Goal: Task Accomplishment & Management: Use online tool/utility

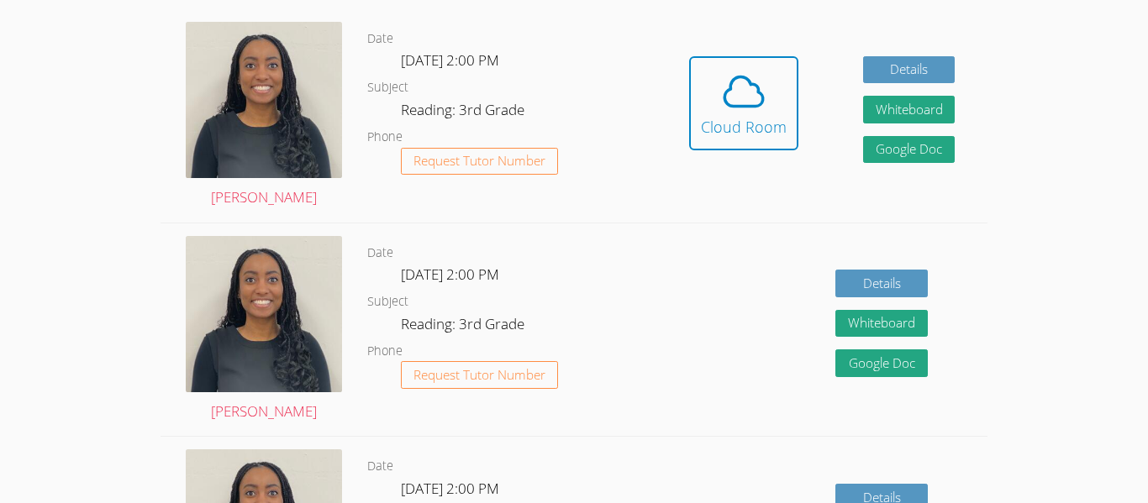
scroll to position [524, 0]
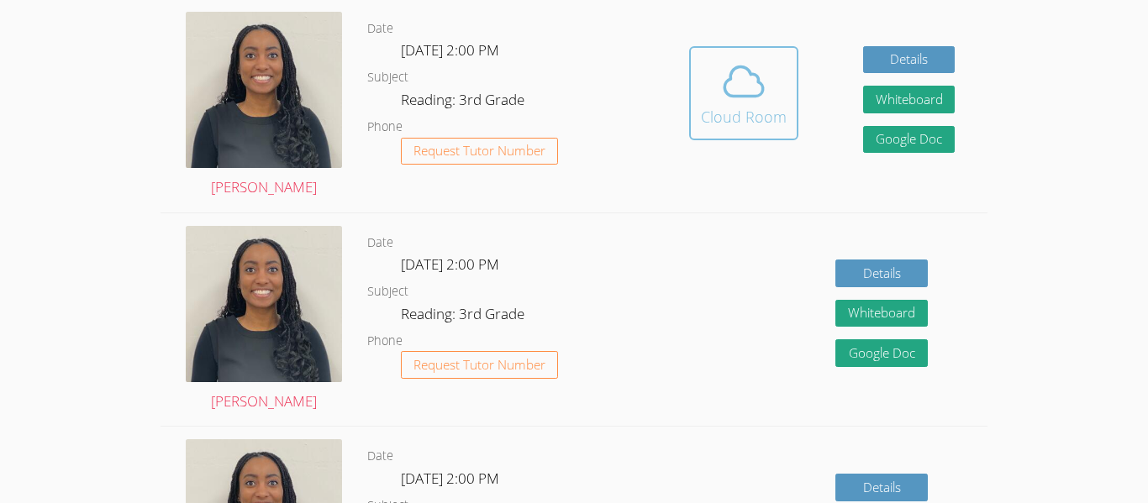
click at [725, 66] on icon at bounding box center [743, 81] width 47 height 47
click at [708, 86] on span at bounding box center [744, 81] width 86 height 47
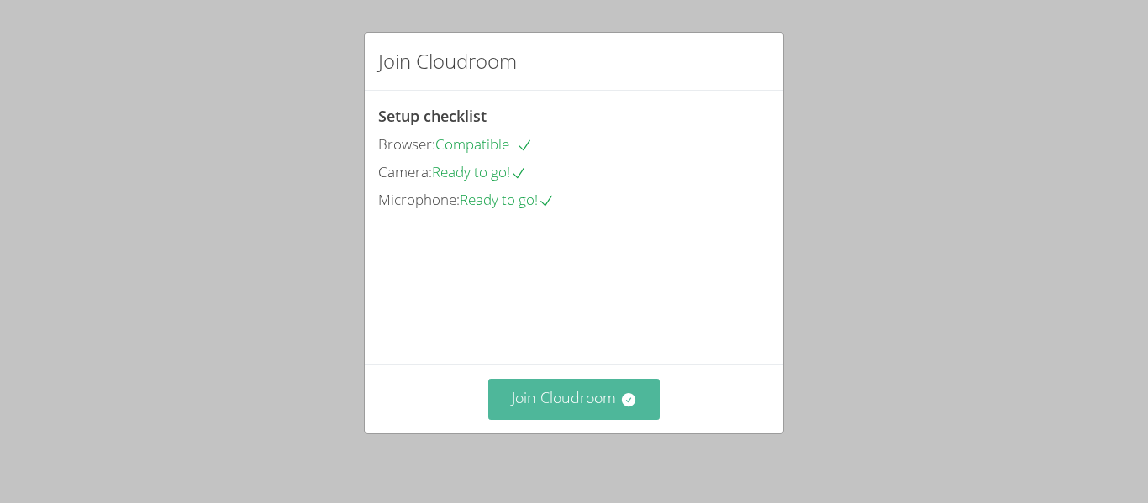
click at [534, 406] on button "Join Cloudroom" at bounding box center [574, 399] width 172 height 41
click at [550, 404] on button "Join Cloudroom" at bounding box center [574, 399] width 172 height 41
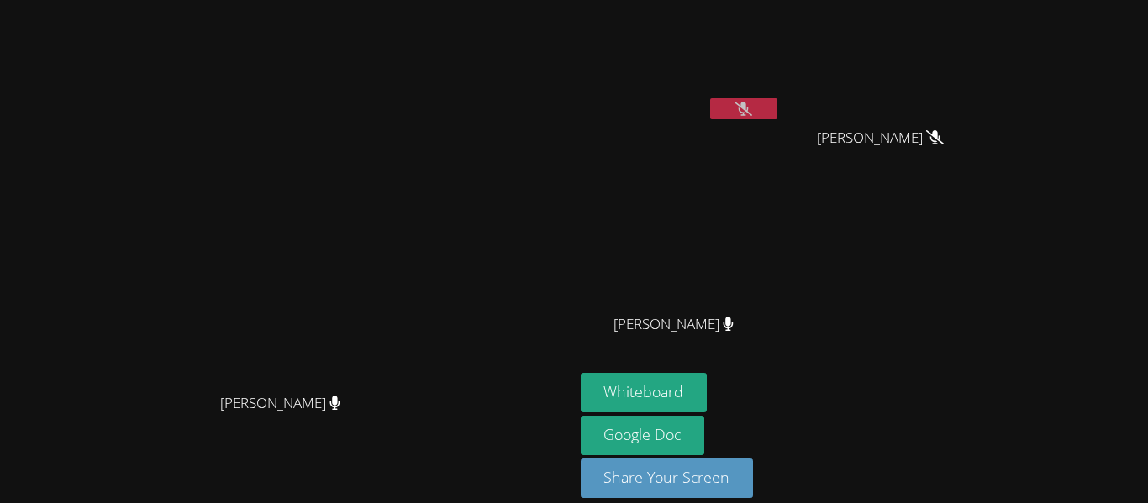
click at [777, 107] on button at bounding box center [743, 108] width 67 height 21
click at [777, 112] on button at bounding box center [743, 108] width 67 height 21
click at [777, 108] on button at bounding box center [743, 108] width 67 height 21
click at [708, 387] on button "Whiteboard" at bounding box center [644, 392] width 127 height 39
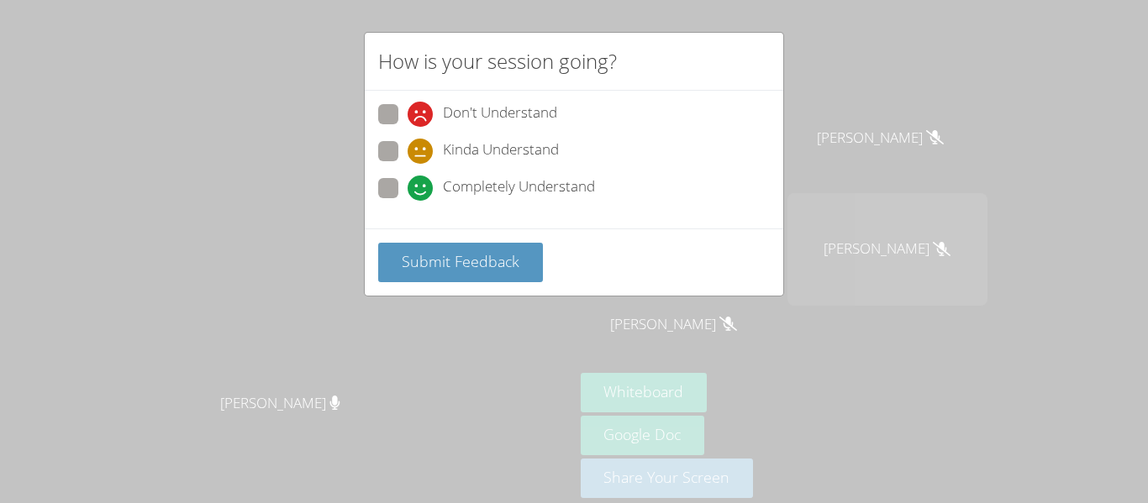
click at [531, 179] on span "Completely Understand" at bounding box center [519, 188] width 152 height 25
click at [422, 179] on input "Completely Understand" at bounding box center [415, 185] width 14 height 14
radio input "true"
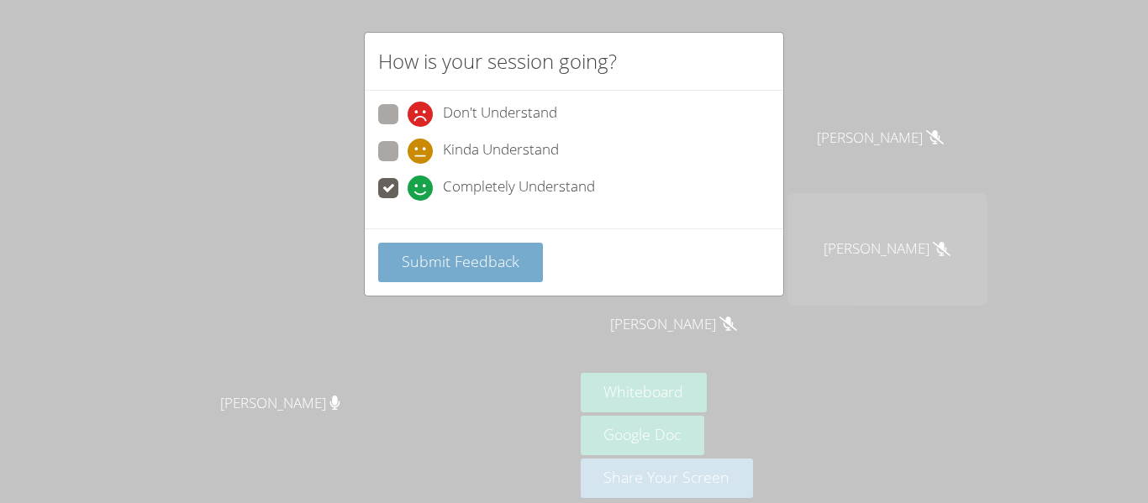
click at [491, 279] on button "Submit Feedback" at bounding box center [460, 262] width 165 height 39
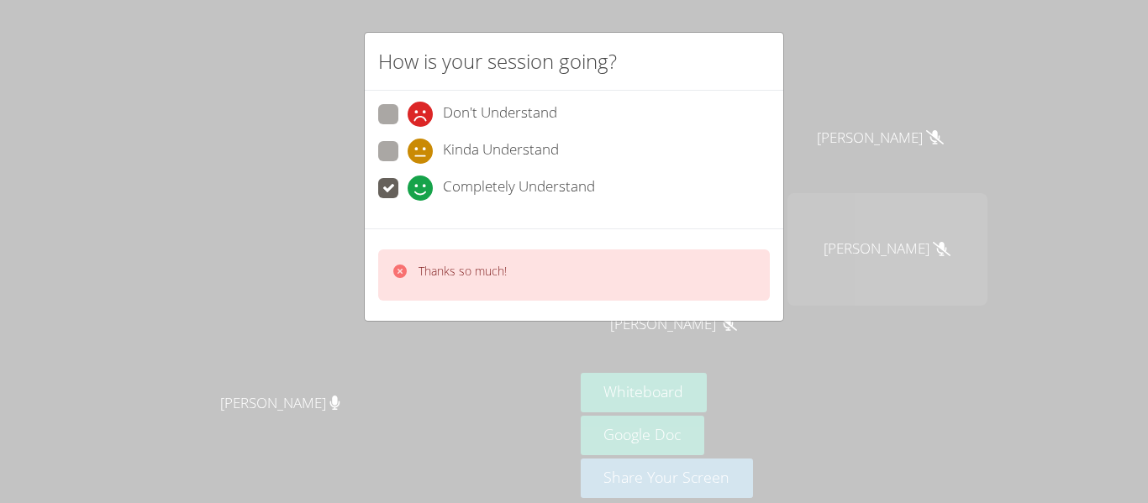
click at [895, 118] on div "How is your session going? Don't Understand Kinda Understand Completely Underst…" at bounding box center [574, 251] width 1148 height 503
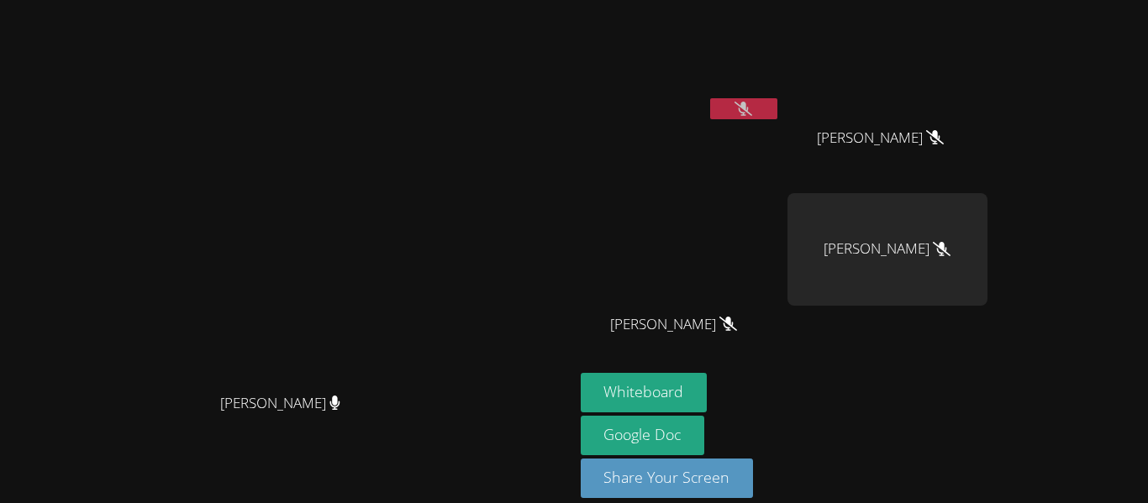
scroll to position [18, 0]
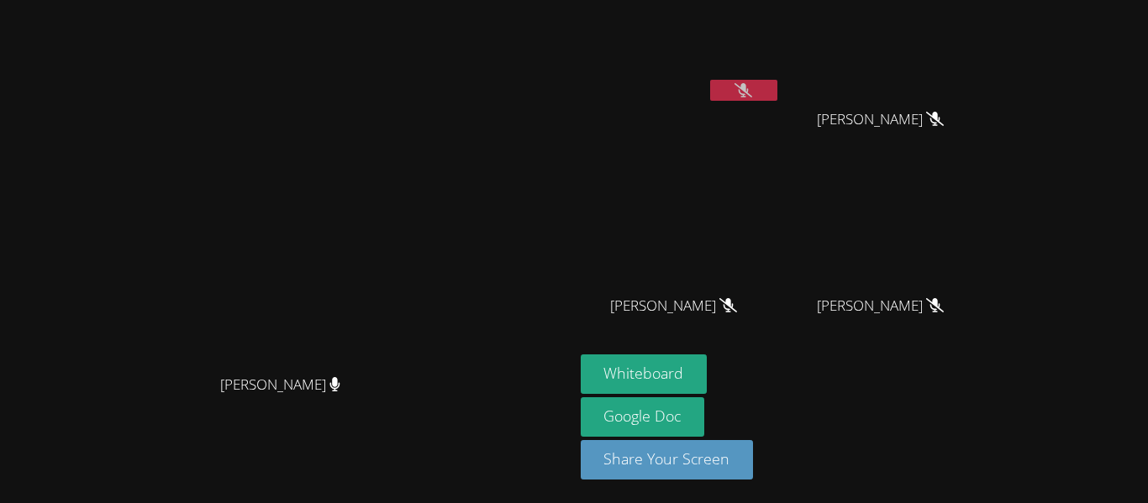
click at [752, 97] on icon at bounding box center [743, 90] width 18 height 14
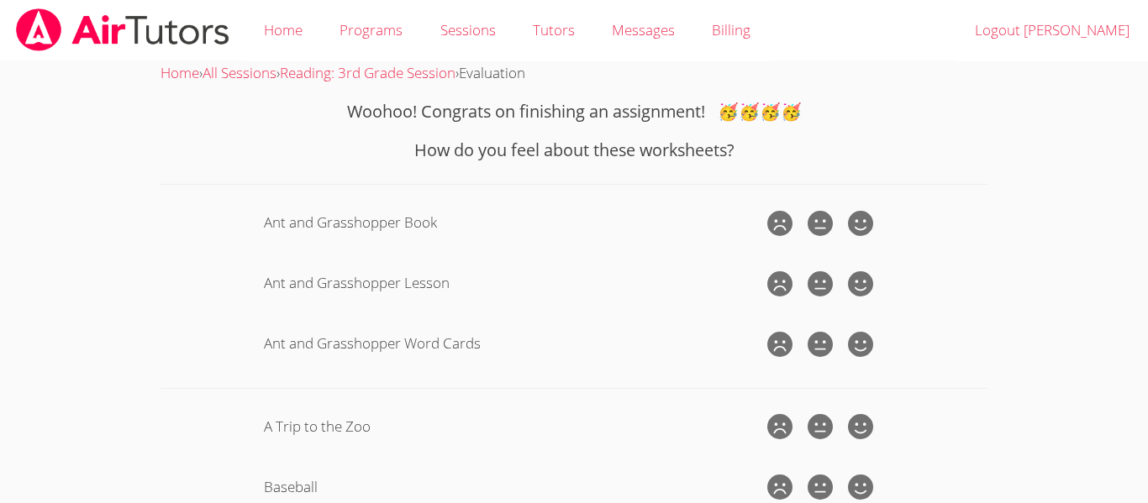
scroll to position [92, 0]
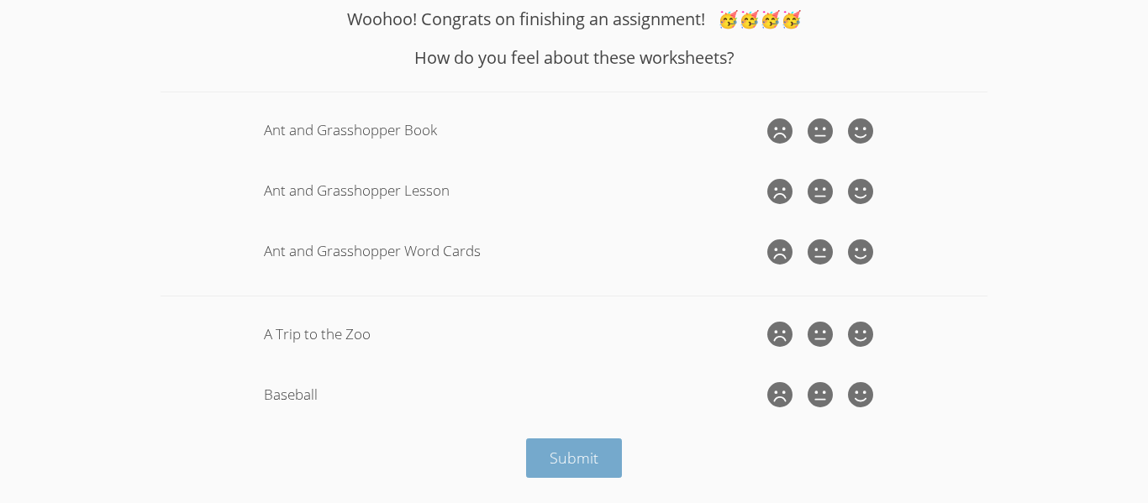
click at [592, 466] on span "Submit" at bounding box center [574, 458] width 49 height 20
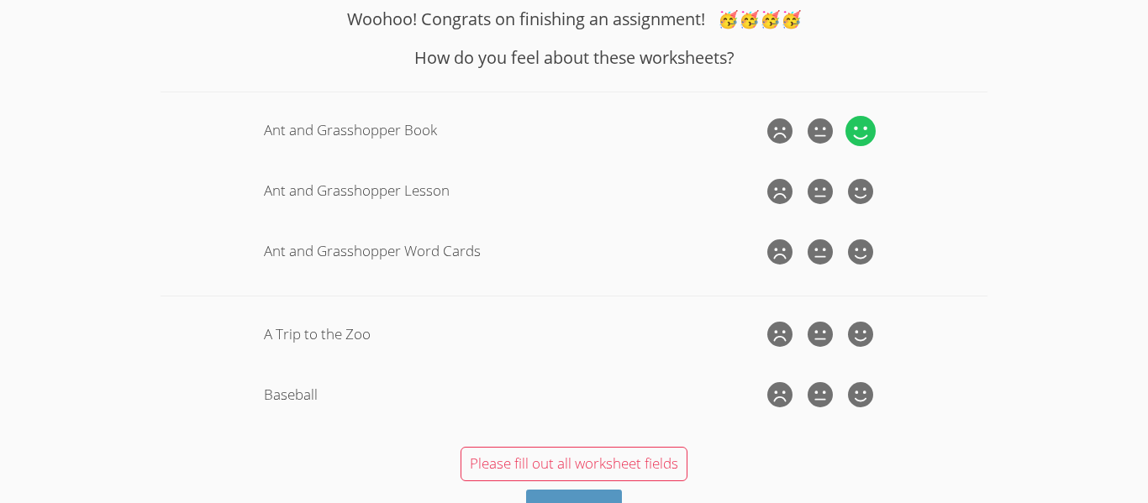
click at [852, 121] on icon at bounding box center [860, 131] width 30 height 30
click at [0, 0] on input "radio" at bounding box center [0, 0] width 0 height 0
click at [858, 182] on icon at bounding box center [860, 191] width 30 height 30
click at [0, 0] on input "radio" at bounding box center [0, 0] width 0 height 0
click at [848, 251] on icon at bounding box center [860, 252] width 30 height 30
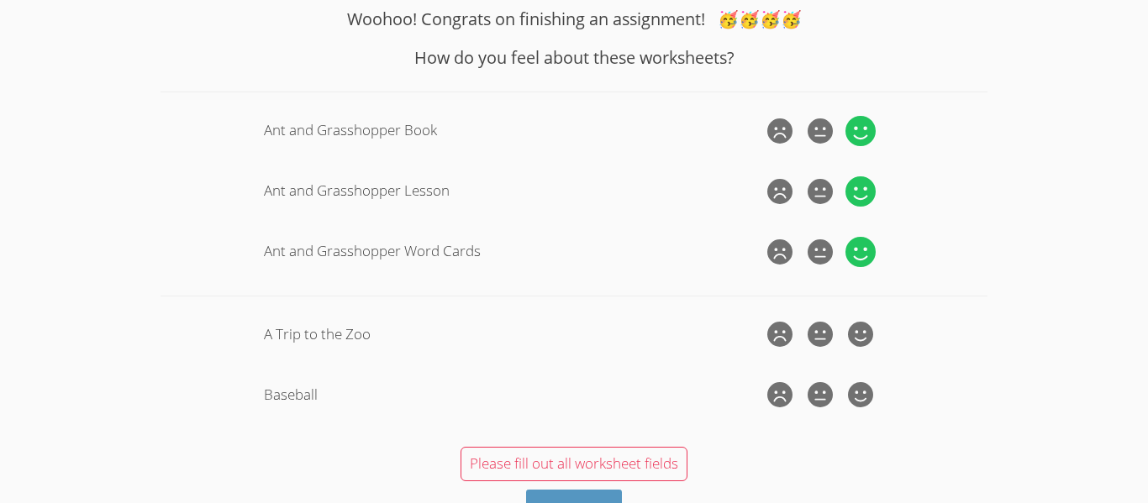
click at [0, 0] on input "radio" at bounding box center [0, 0] width 0 height 0
click at [863, 319] on icon at bounding box center [860, 334] width 30 height 30
click at [0, 0] on input "radio" at bounding box center [0, 0] width 0 height 0
click at [850, 398] on icon at bounding box center [860, 395] width 30 height 30
click at [0, 0] on input "radio" at bounding box center [0, 0] width 0 height 0
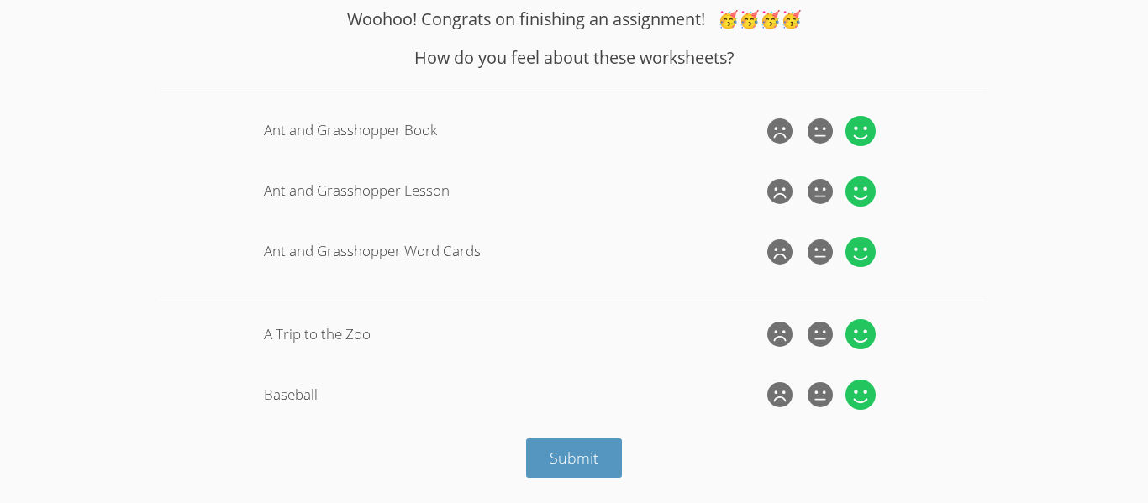
click at [694, 429] on form "Woohoo! Congrats on finishing an assignment! 🥳🥳🥳🥳 How do you feel about these w…" at bounding box center [574, 242] width 827 height 471
click at [554, 459] on span "Submit" at bounding box center [574, 458] width 49 height 20
